Goal: Communication & Community: Answer question/provide support

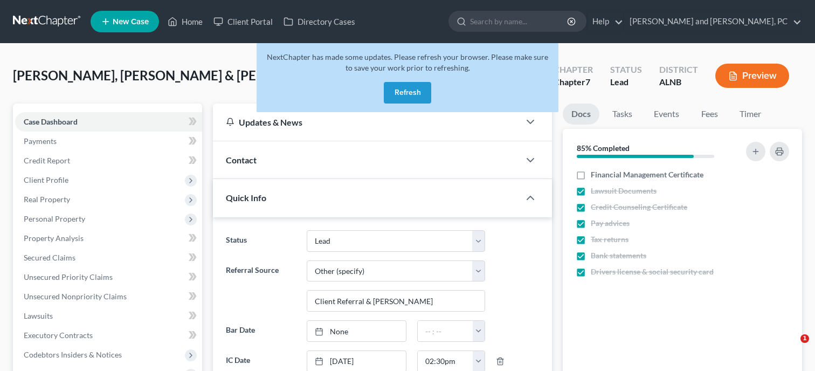
select select "10"
select select "6"
select select "0"
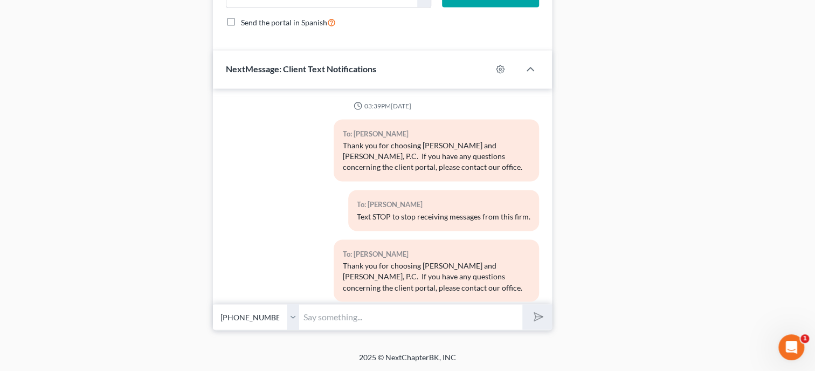
scroll to position [1778, 0]
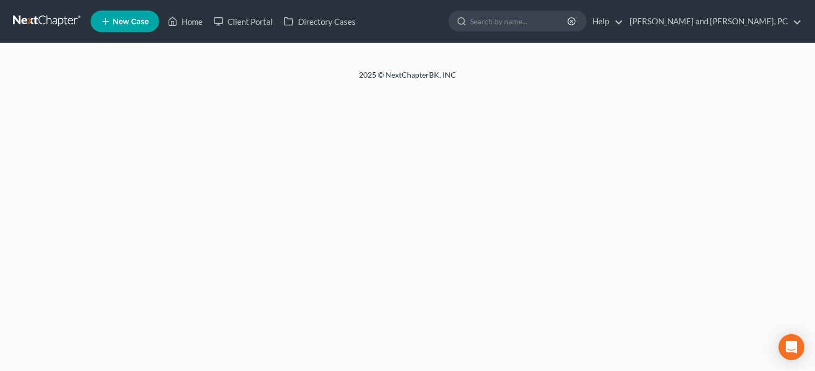
select select "6"
select select "0"
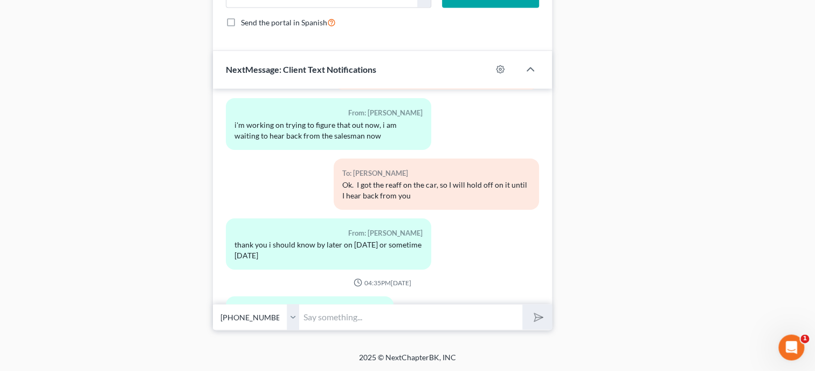
scroll to position [1011, 0]
click at [390, 325] on input "text" at bounding box center [410, 317] width 223 height 26
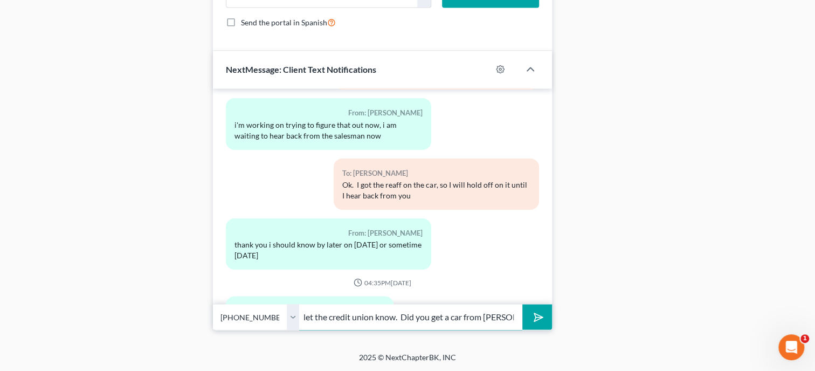
scroll to position [0, 38]
type input "Ok. I will let the credit union know. Did you get a car from Patrick?"
click at [522, 304] on button "submit" at bounding box center [537, 316] width 30 height 25
